Goal: Check status: Check status

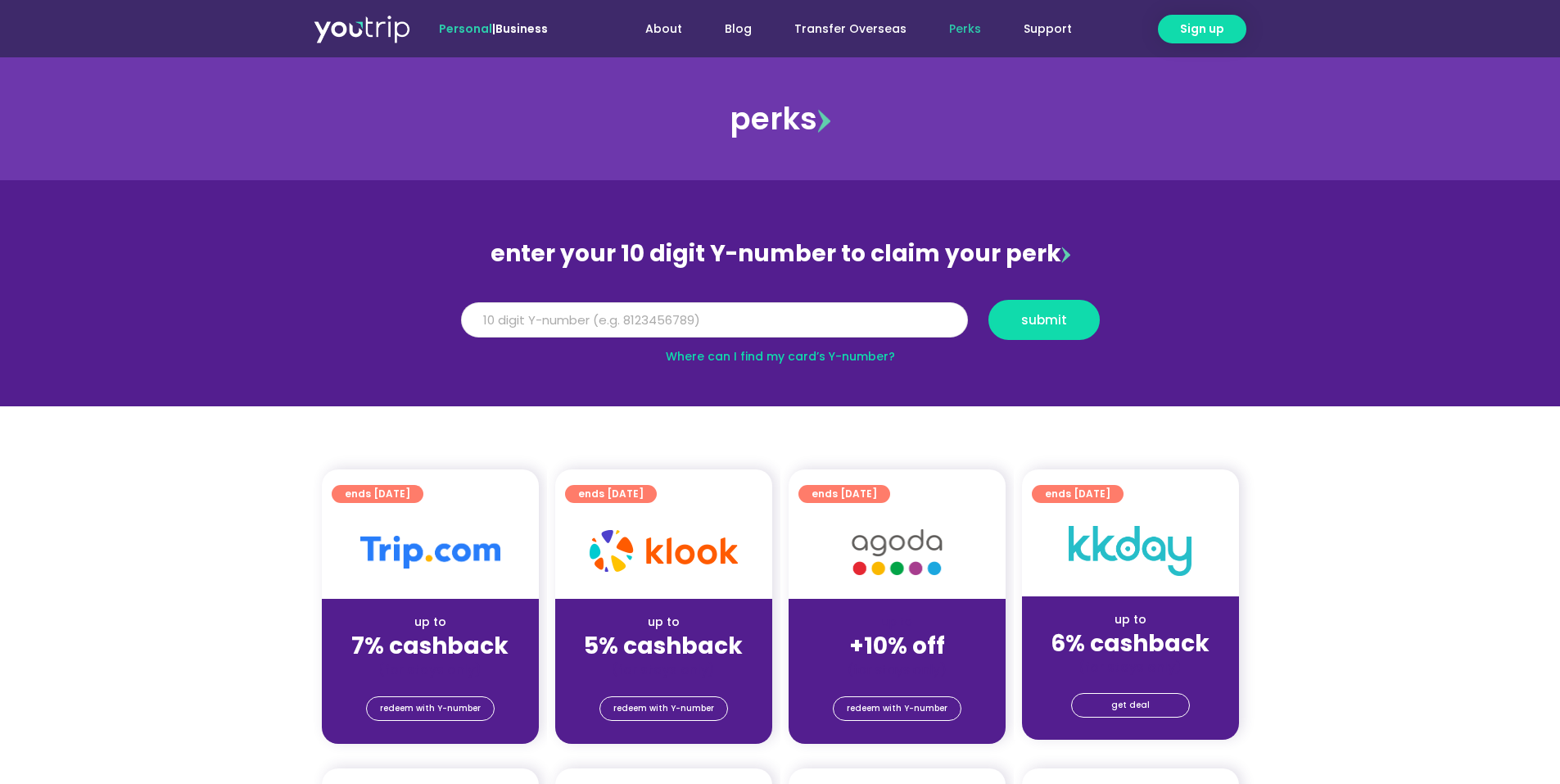
click at [700, 317] on input "Y Number" at bounding box center [714, 320] width 507 height 36
click at [513, 320] on input "Y Number" at bounding box center [714, 320] width 507 height 36
type input "8124801233"
click at [1079, 310] on button "submit" at bounding box center [1044, 320] width 112 height 40
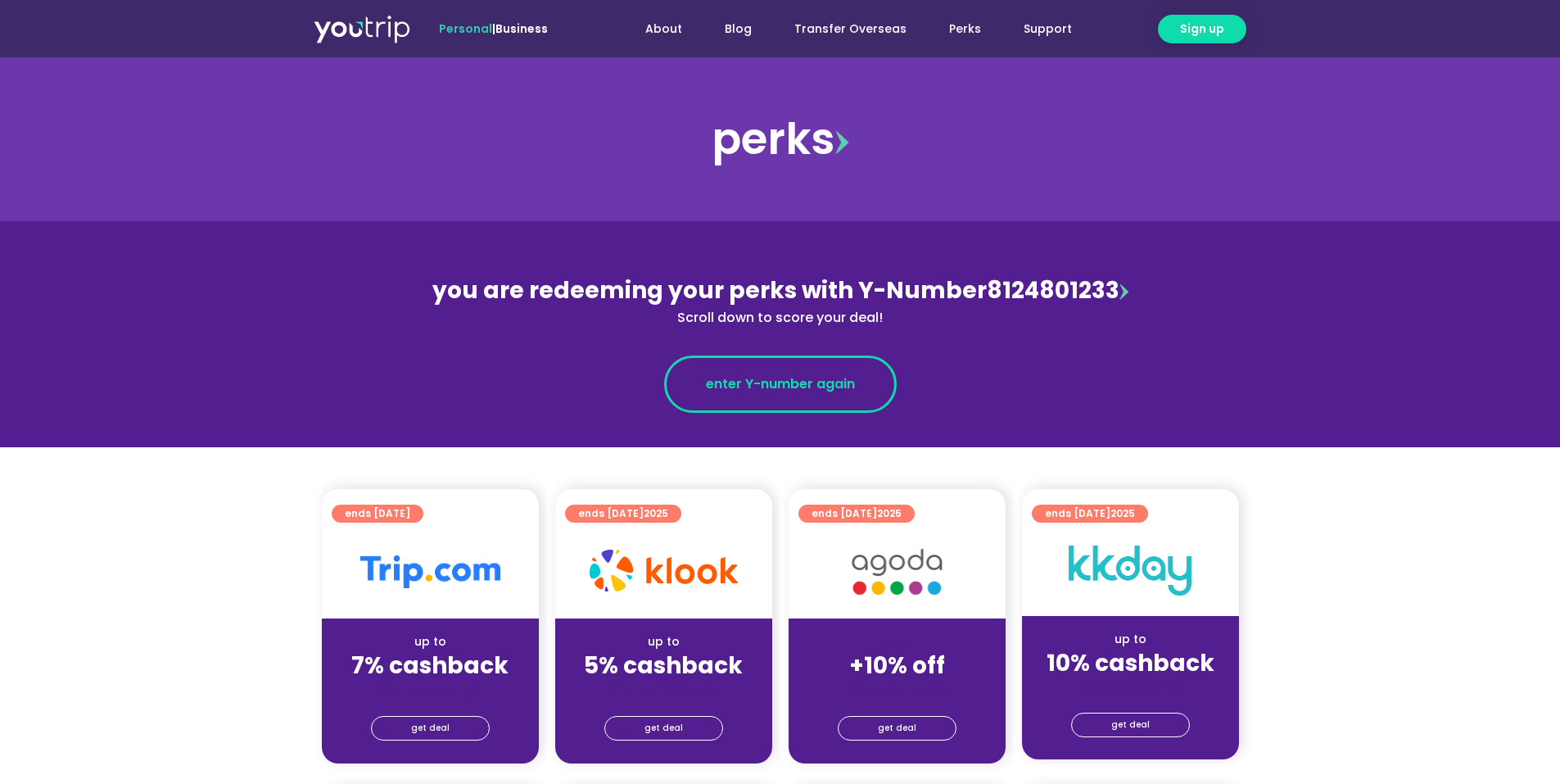
click at [868, 393] on link "enter Y-number again" at bounding box center [780, 384] width 233 height 57
